Goal: Information Seeking & Learning: Check status

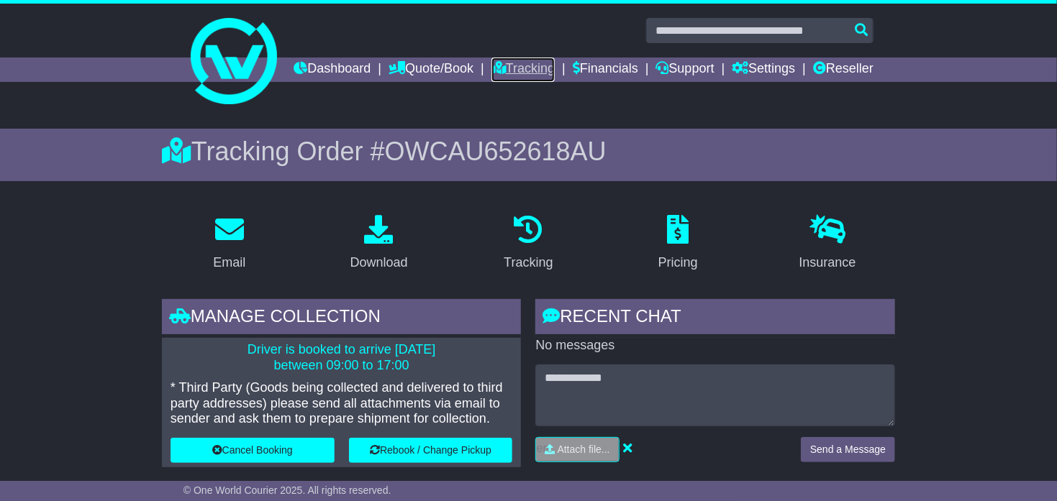
click at [506, 71] on icon at bounding box center [498, 67] width 14 height 13
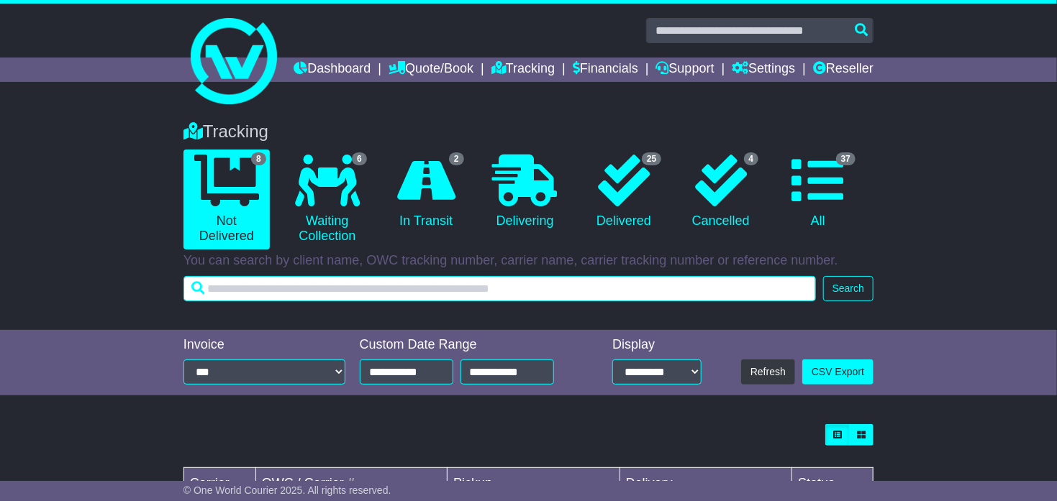
click at [263, 301] on input "text" at bounding box center [499, 288] width 632 height 25
paste input "**********"
type input "**********"
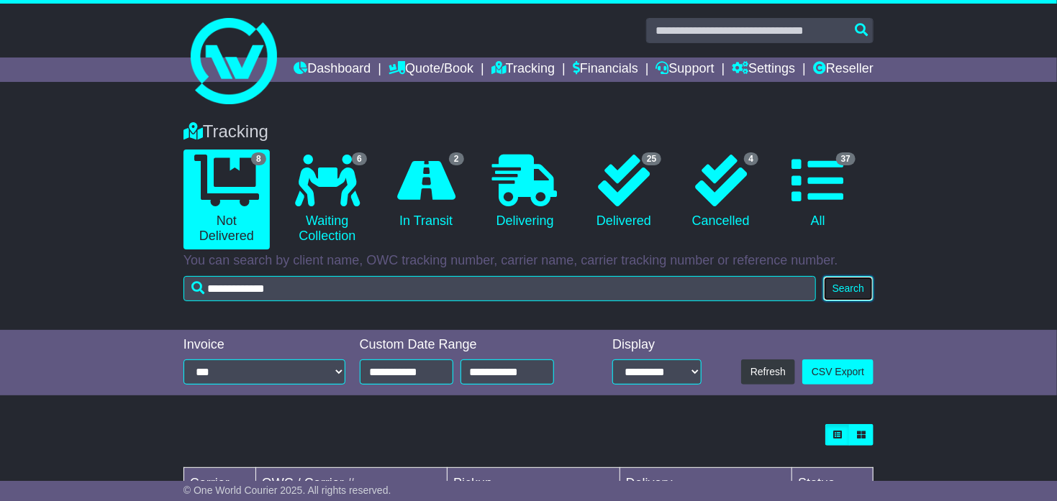
drag, startPoint x: 872, startPoint y: 312, endPoint x: 862, endPoint y: 311, distance: 10.8
click at [870, 301] on button "Search" at bounding box center [848, 288] width 50 height 25
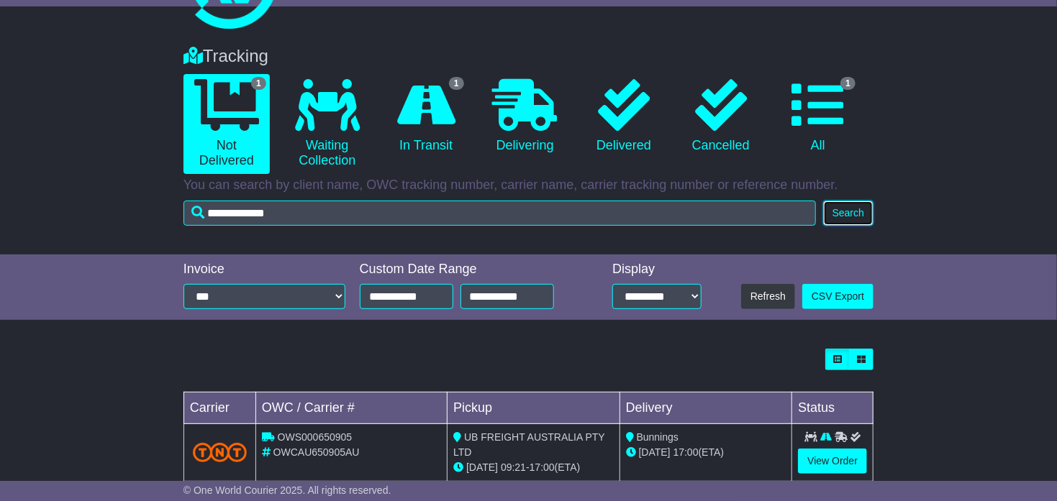
scroll to position [130, 0]
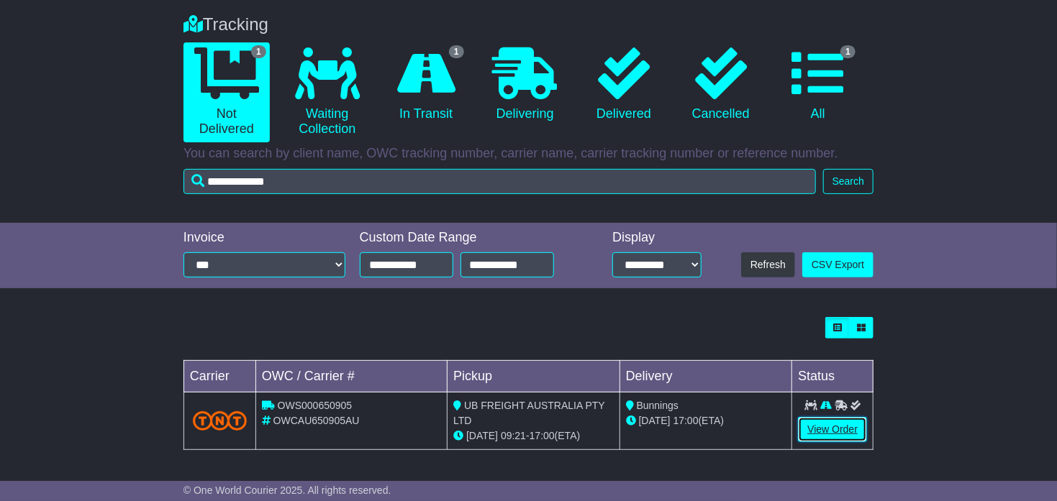
click at [833, 437] on link "View Order" at bounding box center [832, 429] width 69 height 25
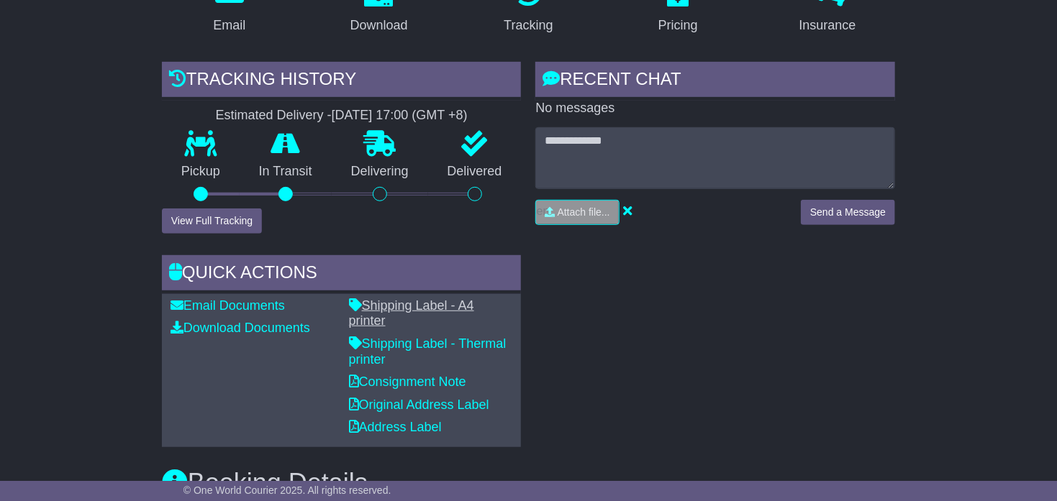
scroll to position [246, 0]
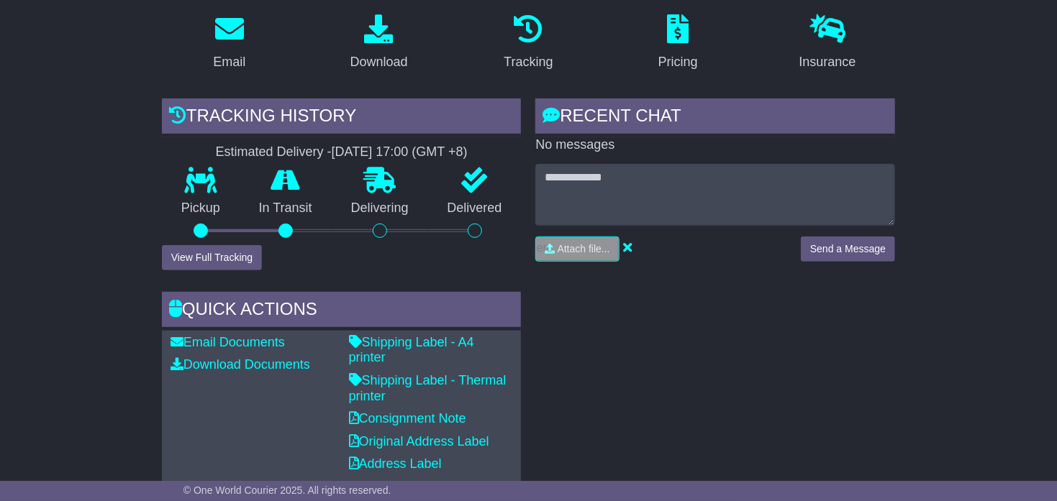
click at [192, 219] on div "Pickup" at bounding box center [201, 207] width 78 height 78
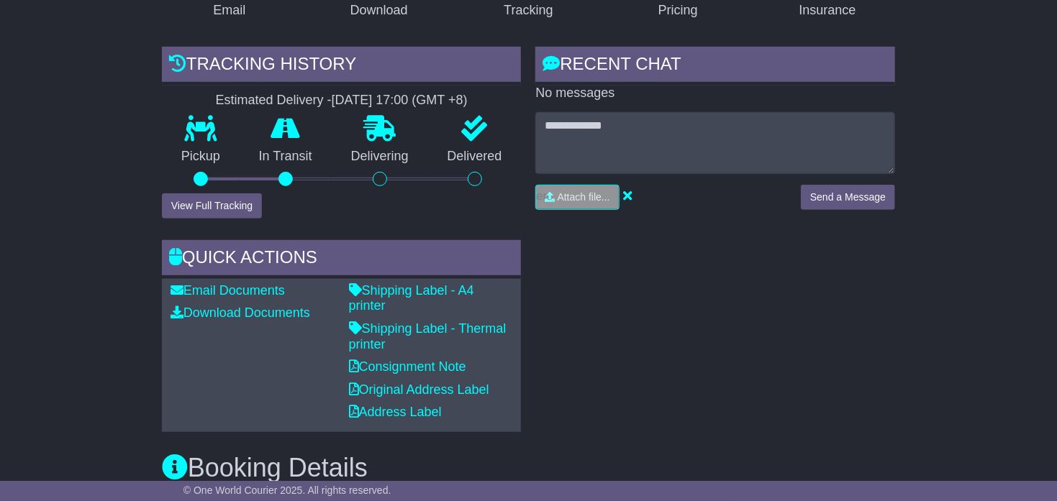
scroll to position [335, 0]
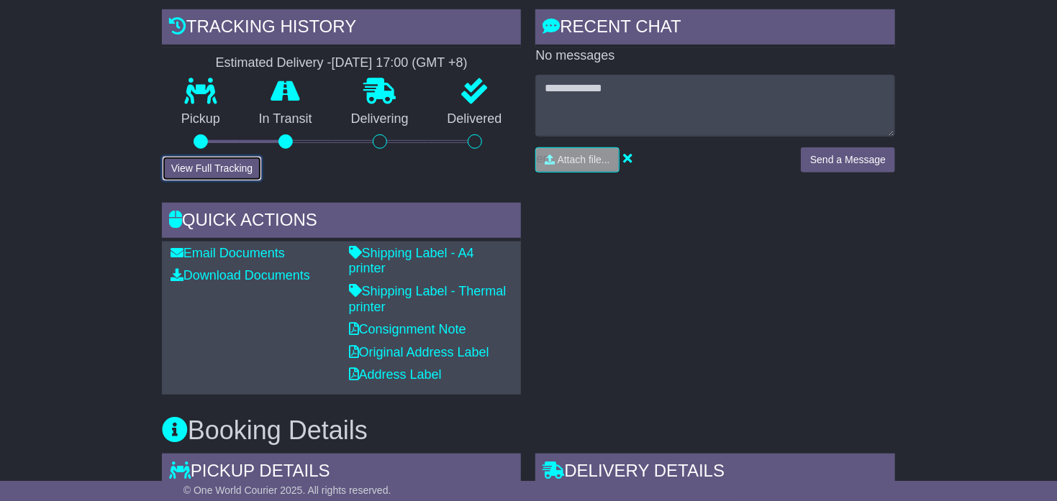
click at [216, 181] on button "View Full Tracking" at bounding box center [212, 168] width 100 height 25
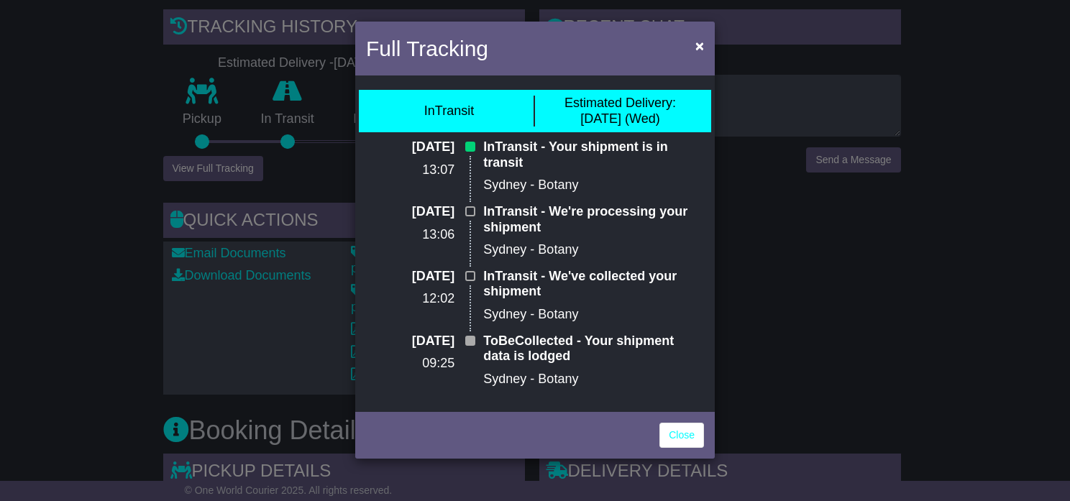
drag, startPoint x: 562, startPoint y: 99, endPoint x: 670, endPoint y: 127, distance: 111.5
click at [670, 127] on div "InTransit Estimated Delivery: 01 Oct (Wed)" at bounding box center [535, 111] width 352 height 42
drag, startPoint x: 670, startPoint y: 127, endPoint x: 579, endPoint y: 199, distance: 115.2
click at [579, 204] on p "InTransit - We're processing your shipment" at bounding box center [593, 219] width 221 height 31
drag, startPoint x: 579, startPoint y: 199, endPoint x: 621, endPoint y: 263, distance: 76.4
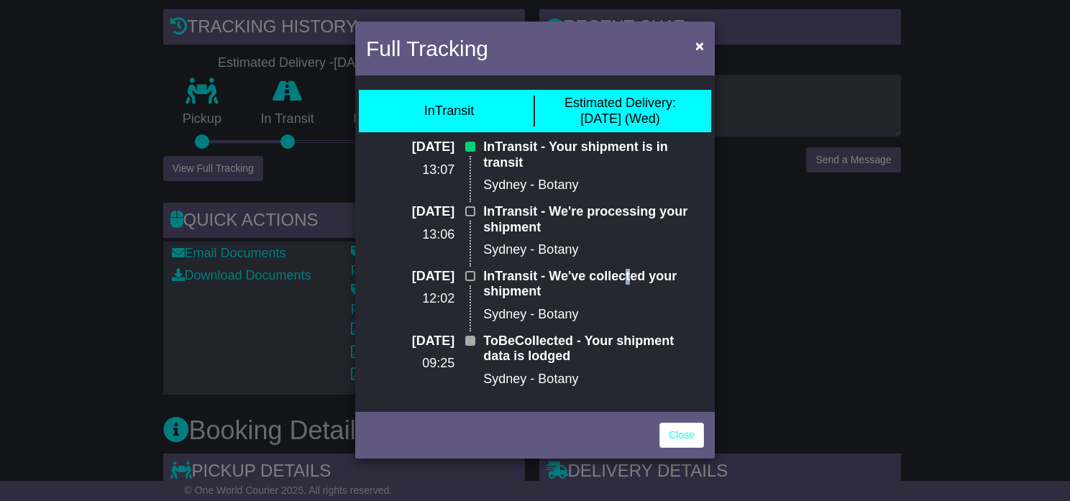
click at [621, 269] on p "InTransit - We've collected your shipment" at bounding box center [593, 284] width 221 height 31
drag, startPoint x: 621, startPoint y: 263, endPoint x: 542, endPoint y: 285, distance: 81.5
click at [546, 283] on p "InTransit - We've collected your shipment" at bounding box center [593, 284] width 221 height 31
click at [458, 346] on div "25 Sep 2025 09:25" at bounding box center [417, 366] width 117 height 65
click at [601, 372] on p "Sydney - Botany" at bounding box center [593, 380] width 221 height 16
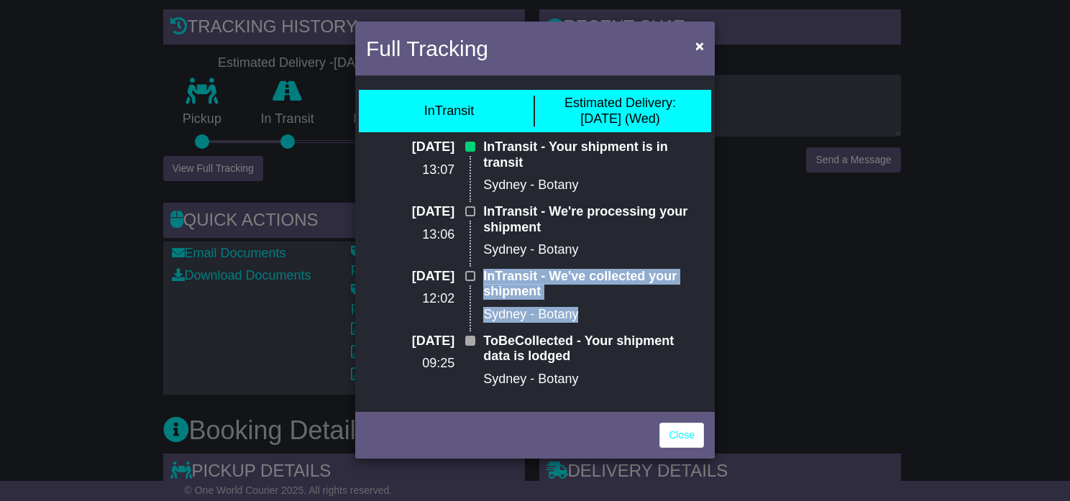
drag, startPoint x: 493, startPoint y: 261, endPoint x: 581, endPoint y: 301, distance: 97.2
click at [581, 301] on div "InTransit - We've collected your shipment Sydney - Botany" at bounding box center [593, 301] width 235 height 65
drag, startPoint x: 581, startPoint y: 301, endPoint x: 428, endPoint y: 252, distance: 160.8
click at [428, 252] on div "25 Sep 2025 13:07 InTransit - Your shipment is in transit Sydney - Botany 25 Se…" at bounding box center [535, 269] width 352 height 258
drag, startPoint x: 678, startPoint y: 425, endPoint x: 603, endPoint y: 440, distance: 76.3
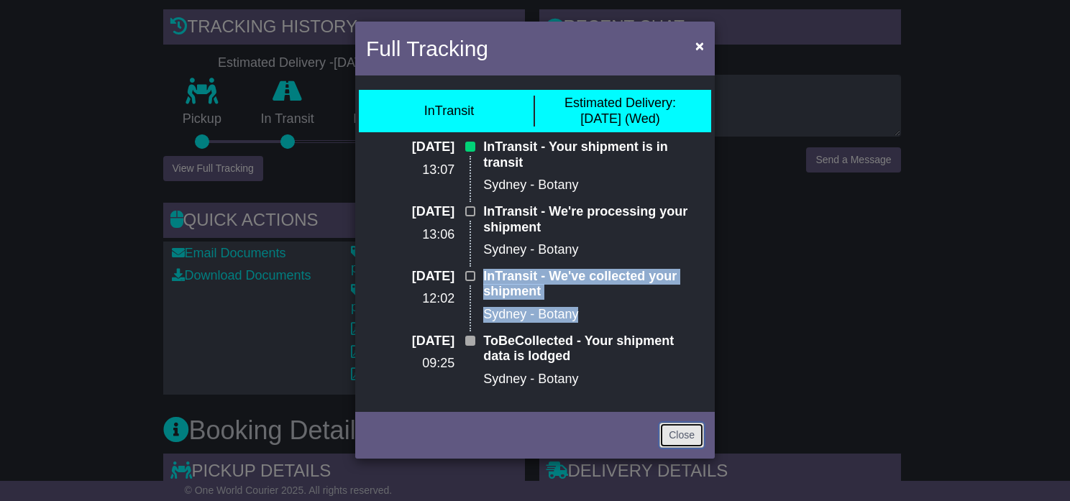
click at [677, 425] on link "Close" at bounding box center [682, 435] width 45 height 25
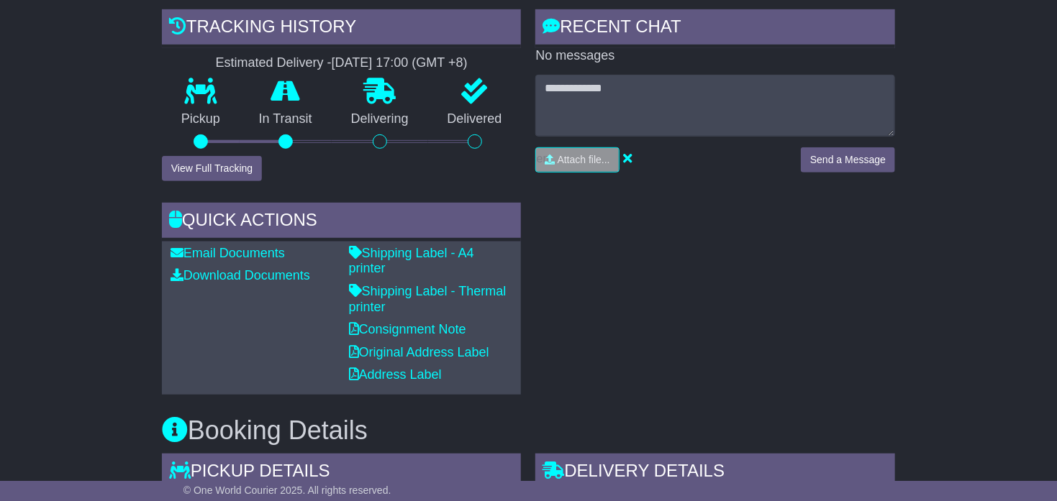
drag, startPoint x: 717, startPoint y: 391, endPoint x: 836, endPoint y: 396, distance: 118.8
click at [742, 393] on div "RECENT CHAT Loading... No messages Attach file..." at bounding box center [715, 202] width 374 height 386
click at [833, 395] on div "RECENT CHAT Loading... No messages Attach file..." at bounding box center [715, 202] width 374 height 386
